Goal: Task Accomplishment & Management: Complete application form

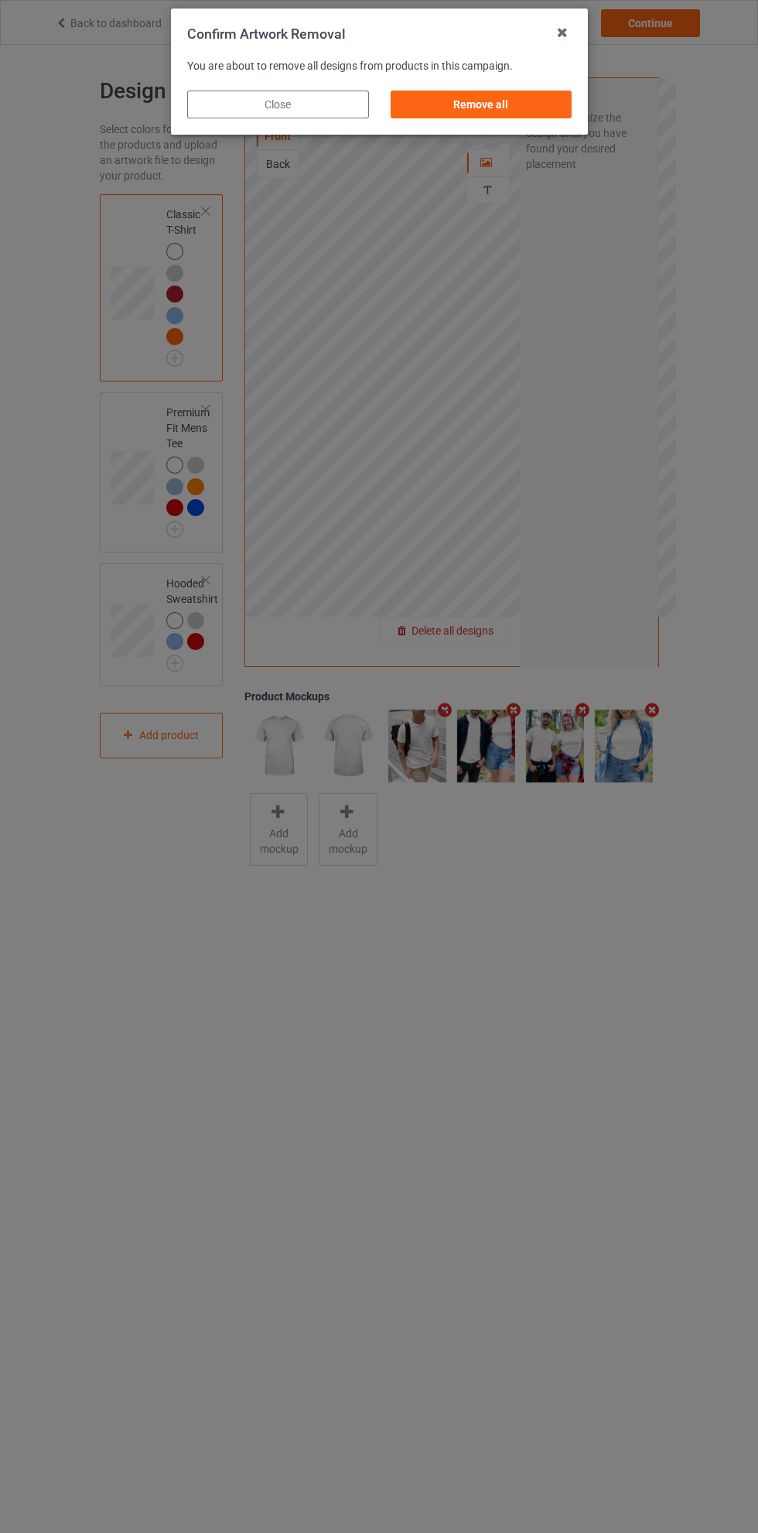
click at [501, 109] on div "Remove all" at bounding box center [481, 105] width 182 height 28
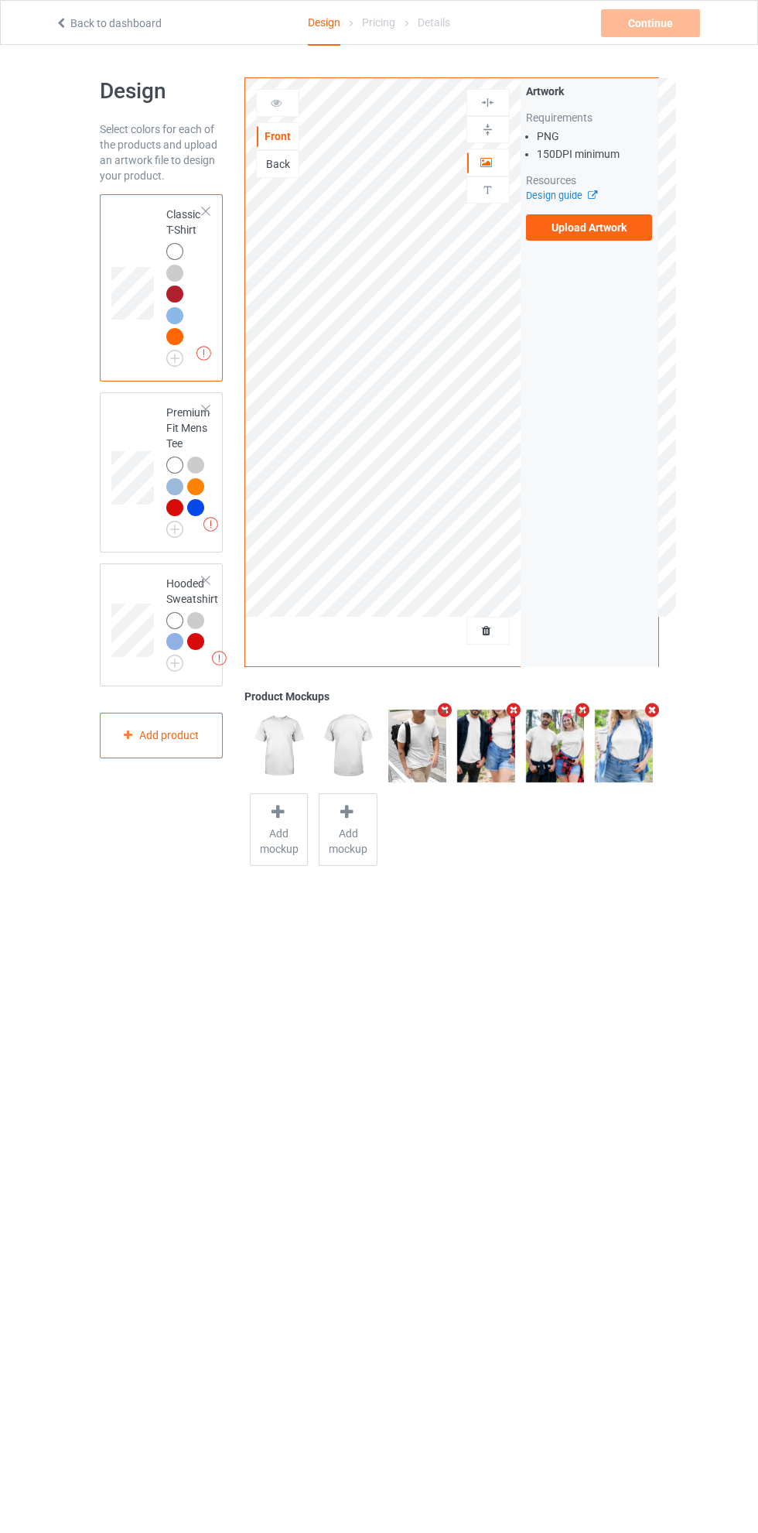
click at [587, 227] on label "Upload Artwork" at bounding box center [589, 227] width 127 height 26
click at [0, 0] on input "Upload Artwork" at bounding box center [0, 0] width 0 height 0
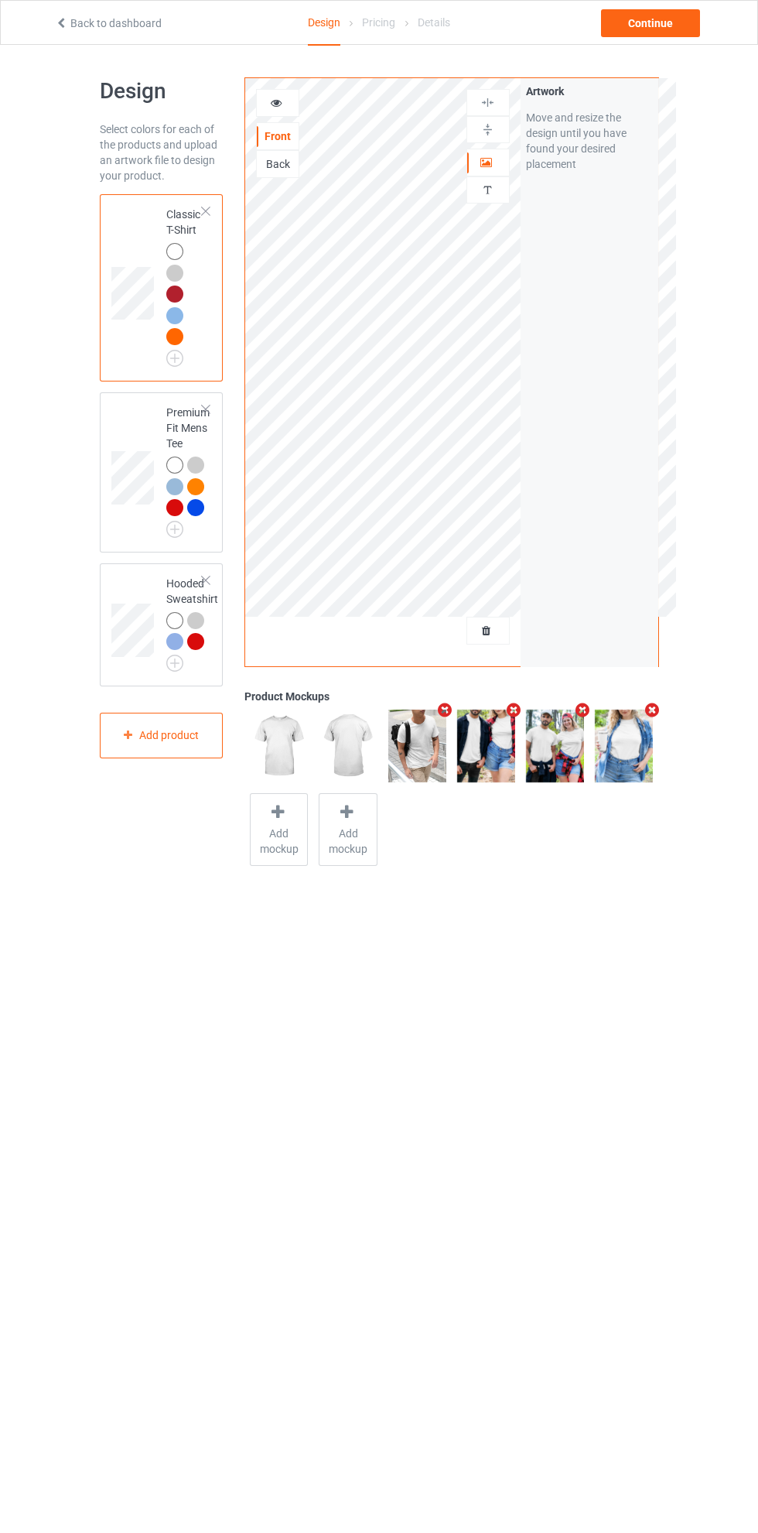
click at [494, 162] on div at bounding box center [488, 162] width 42 height 15
click at [673, 16] on div "Continue" at bounding box center [650, 23] width 99 height 28
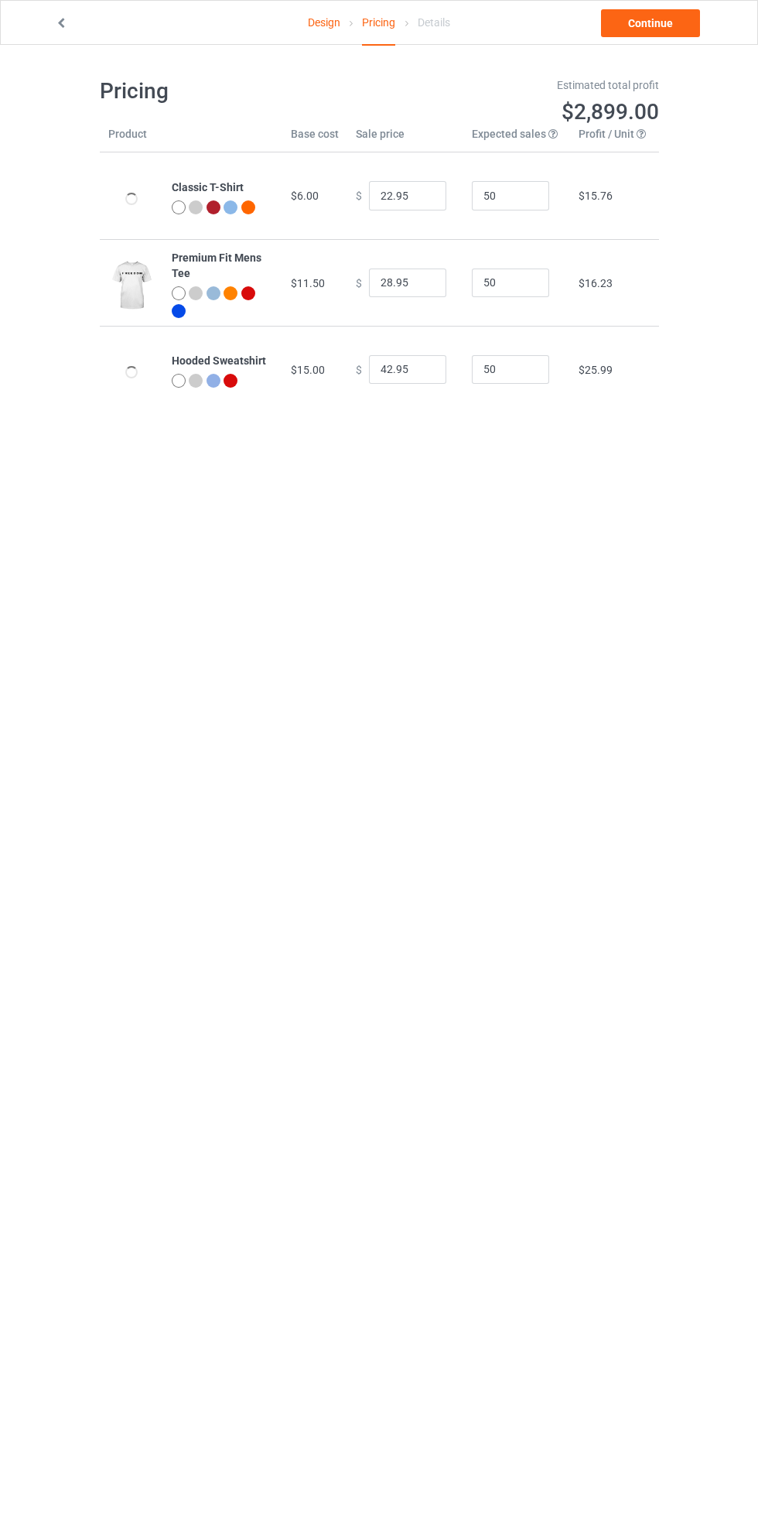
click at [651, 23] on link "Continue" at bounding box center [650, 23] width 99 height 28
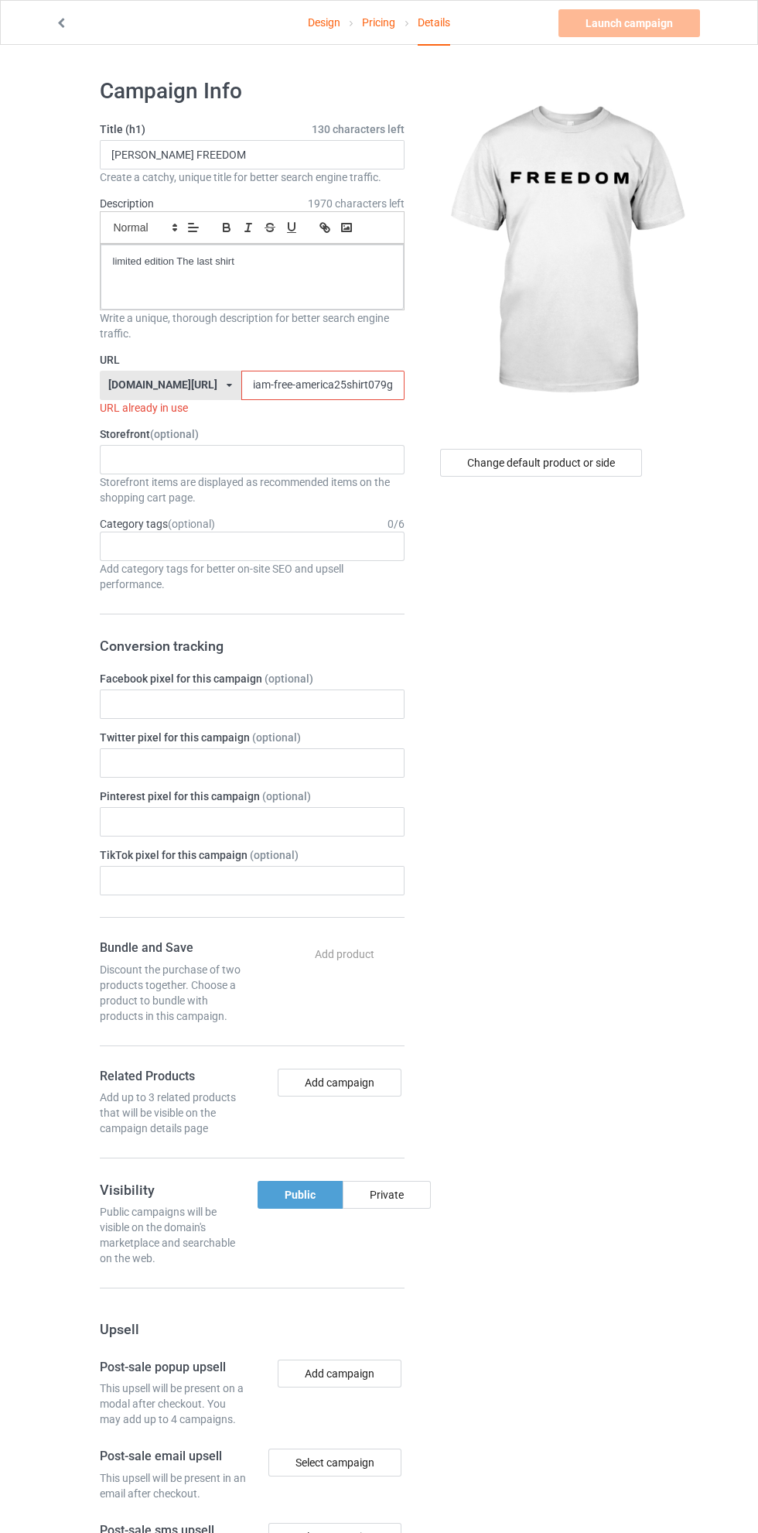
click at [266, 390] on input "iam-free-america25shirt079g" at bounding box center [322, 385] width 163 height 29
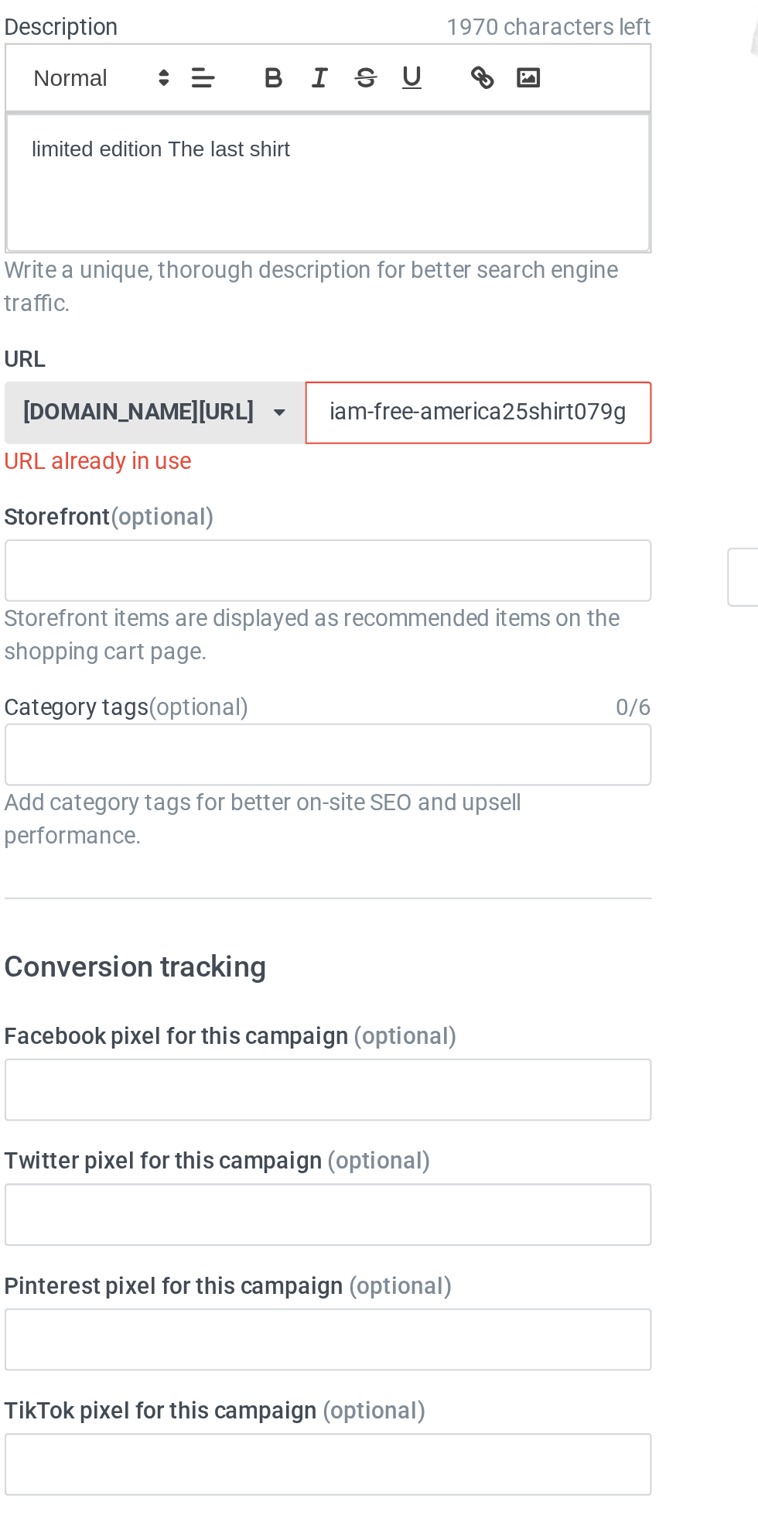
click at [241, 383] on input "iam-free-america25shirt079g" at bounding box center [322, 385] width 163 height 29
type input "iam2-free-america25shirt079g"
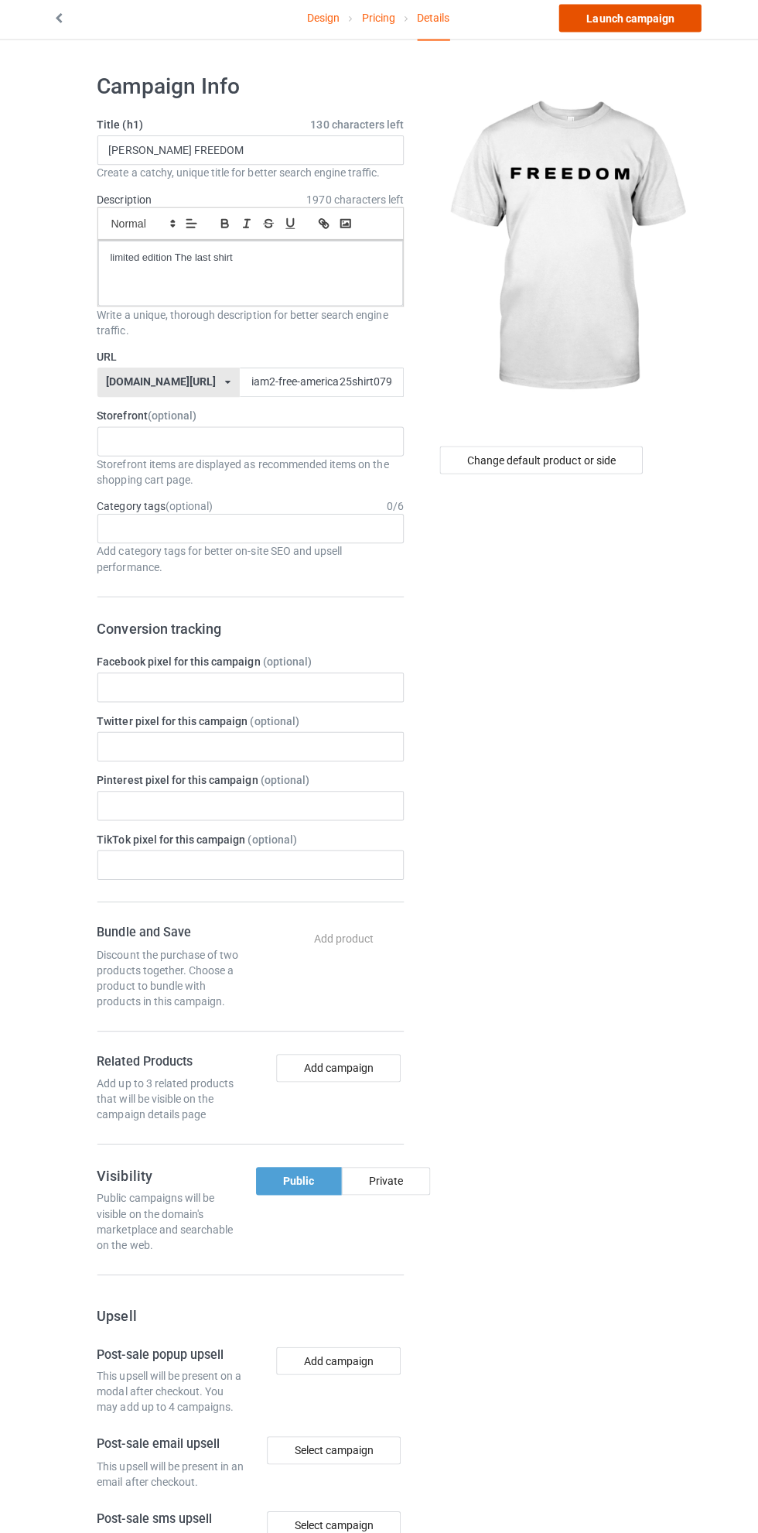
click at [641, 23] on link "Launch campaign" at bounding box center [630, 23] width 142 height 28
